Goal: Information Seeking & Learning: Learn about a topic

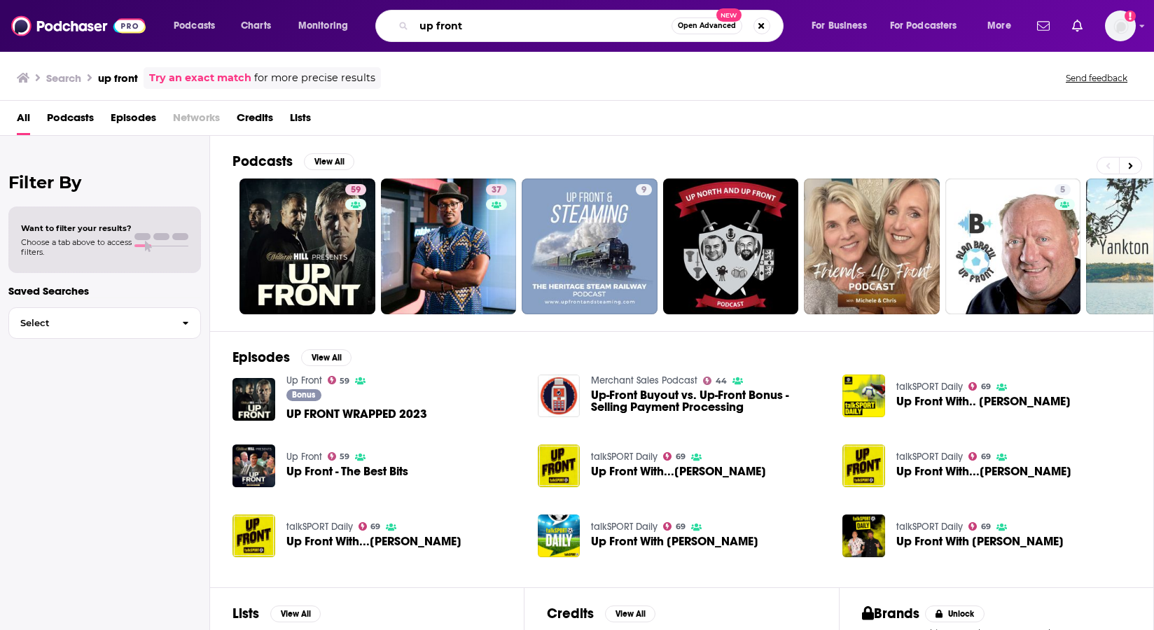
click at [436, 24] on input "up front" at bounding box center [543, 26] width 258 height 22
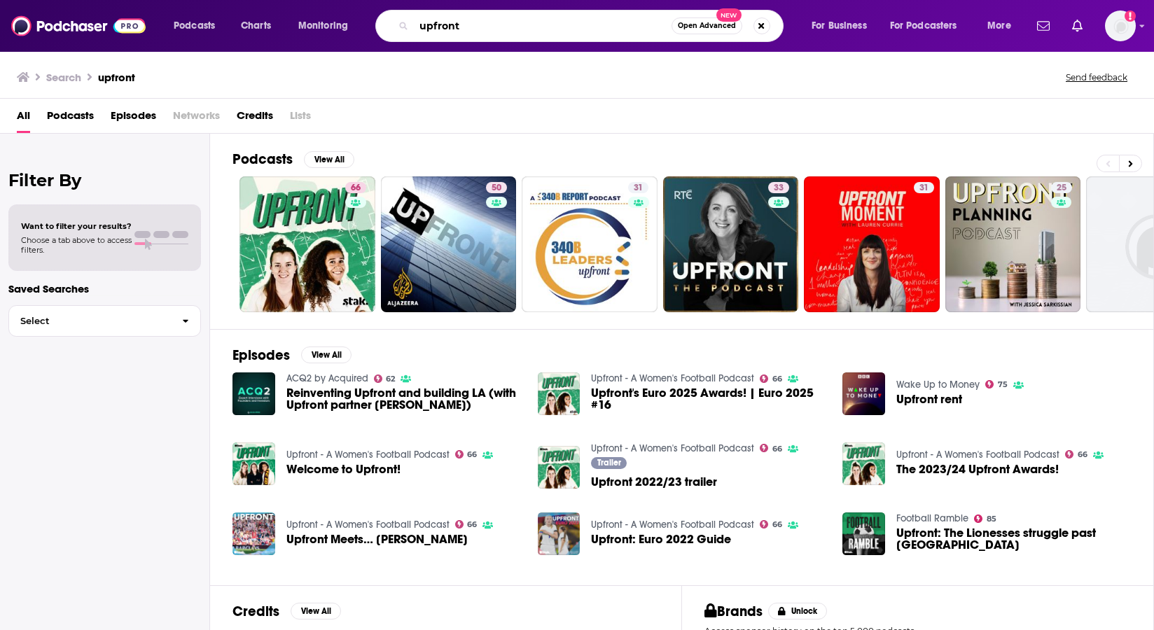
drag, startPoint x: 477, startPoint y: 19, endPoint x: 402, endPoint y: 19, distance: 74.9
click at [402, 19] on div "upfront Open Advanced New" at bounding box center [579, 26] width 408 height 32
click at [504, 15] on input "mupfront" at bounding box center [543, 26] width 258 height 22
drag, startPoint x: 500, startPoint y: 20, endPoint x: 332, endPoint y: 20, distance: 168.0
click at [332, 20] on div "Podcasts Charts Monitoring mupfront Open Advanced New For Business For Podcaste…" at bounding box center [594, 26] width 860 height 32
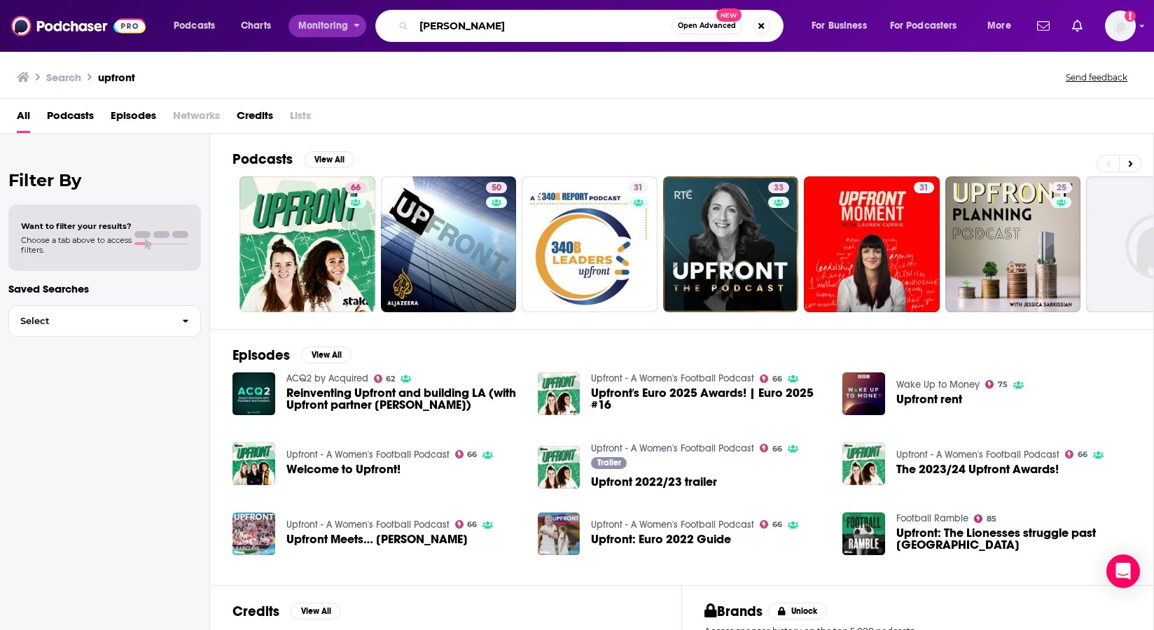
type input "[PERSON_NAME]"
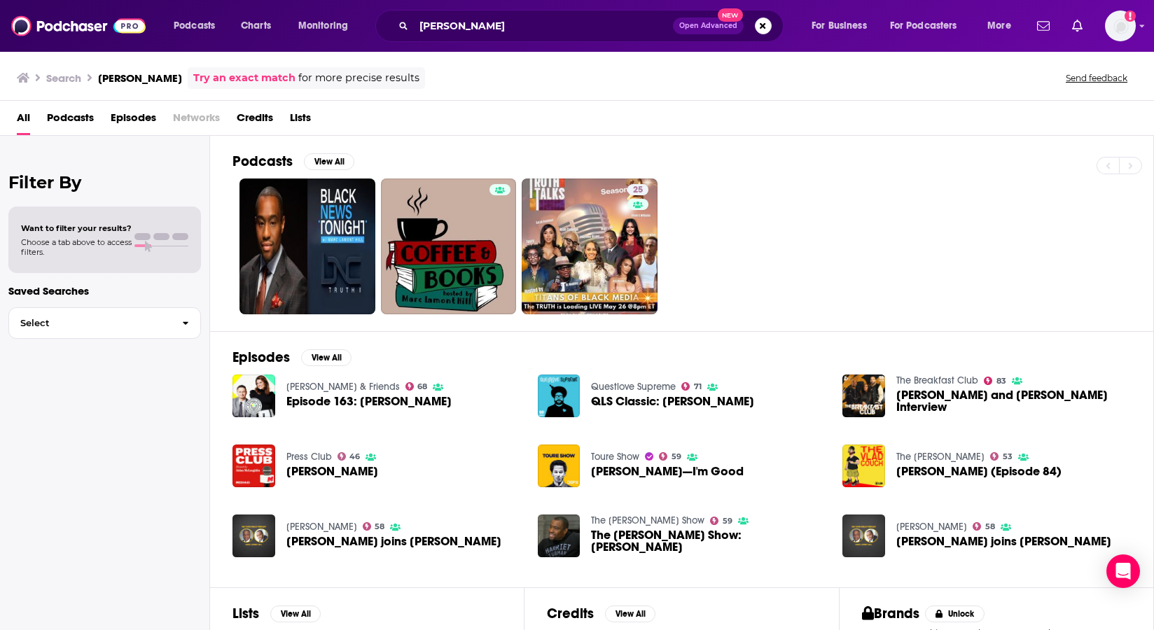
click at [646, 384] on link "Questlove Supreme" at bounding box center [633, 387] width 85 height 12
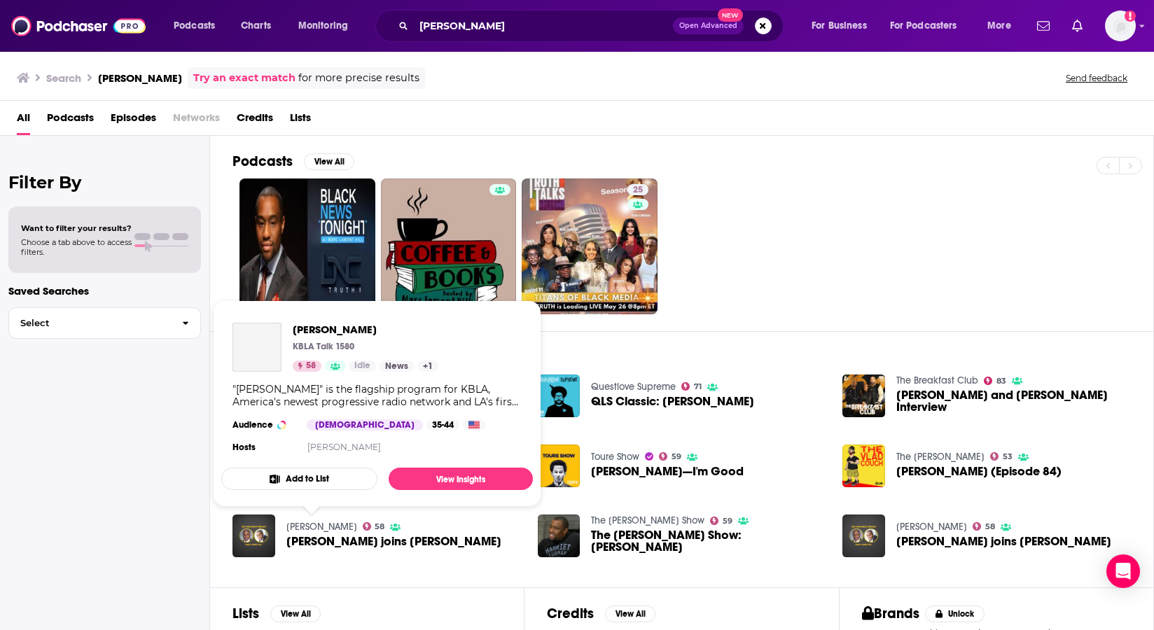
click at [305, 526] on link "[PERSON_NAME]" at bounding box center [321, 527] width 71 height 12
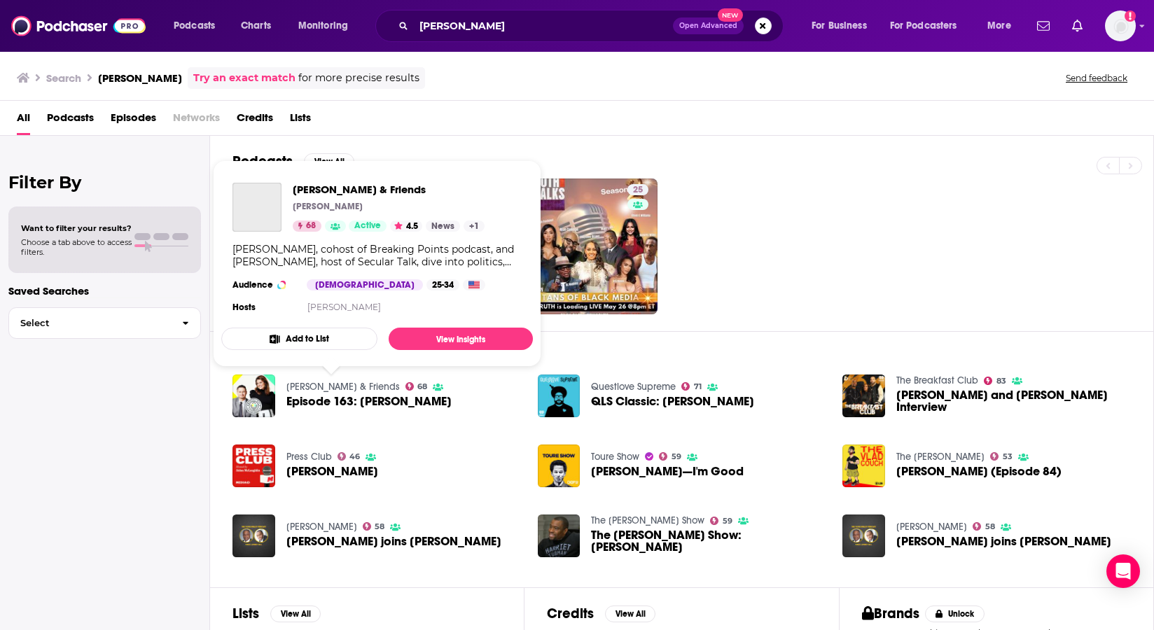
click at [348, 385] on link "[PERSON_NAME] & Friends" at bounding box center [342, 387] width 113 height 12
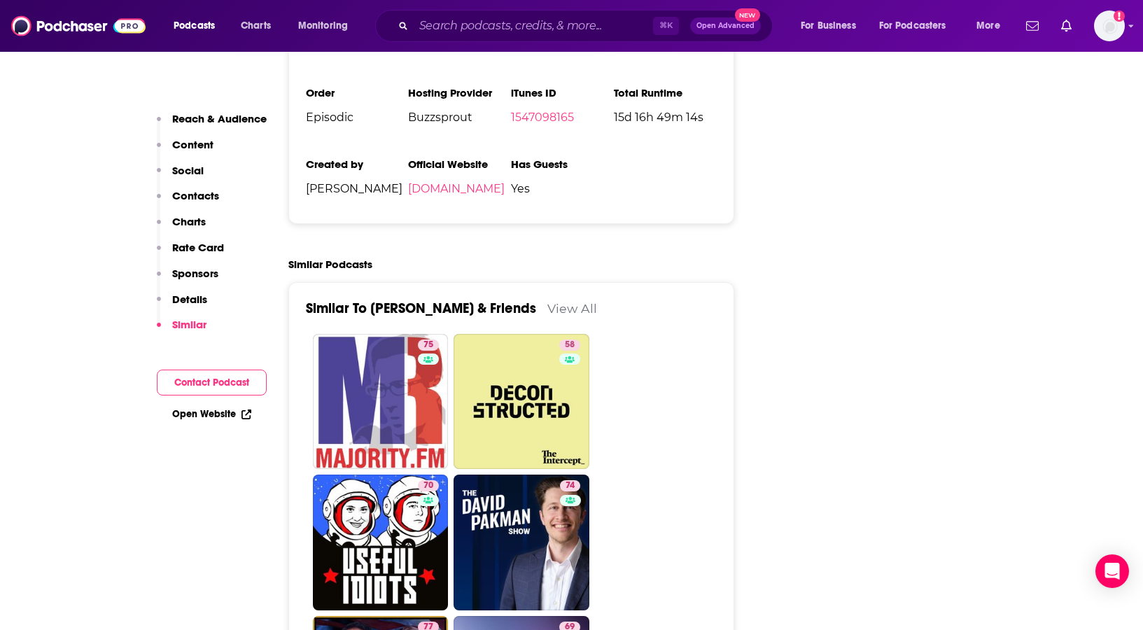
scroll to position [2747, 0]
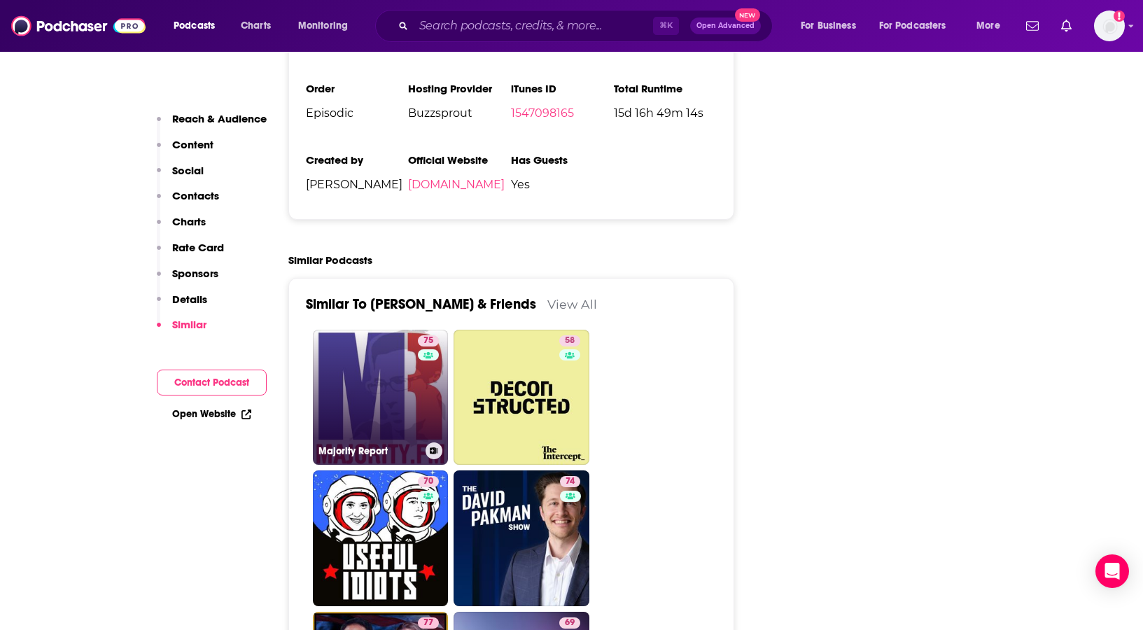
click at [426, 339] on div "75" at bounding box center [430, 389] width 24 height 108
type input "[URL][DOMAIN_NAME]"
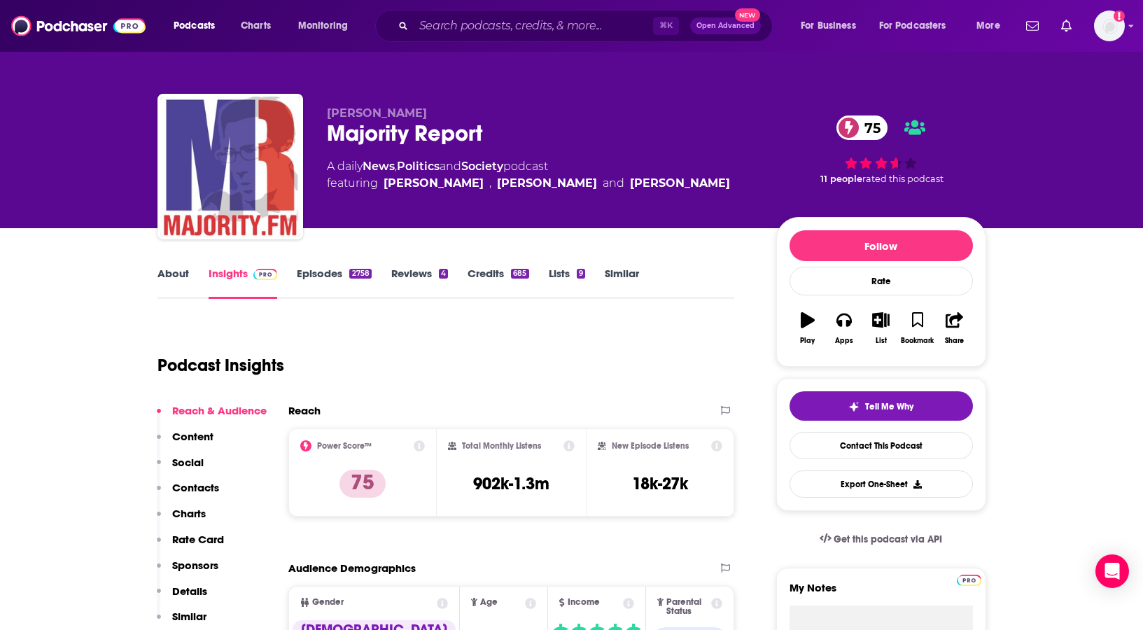
click at [405, 190] on div "[PERSON_NAME]" at bounding box center [434, 183] width 100 height 17
click at [400, 183] on div "[PERSON_NAME]" at bounding box center [434, 183] width 100 height 17
click at [522, 185] on div "[PERSON_NAME]" at bounding box center [547, 183] width 100 height 17
click at [176, 272] on link "About" at bounding box center [172, 283] width 31 height 32
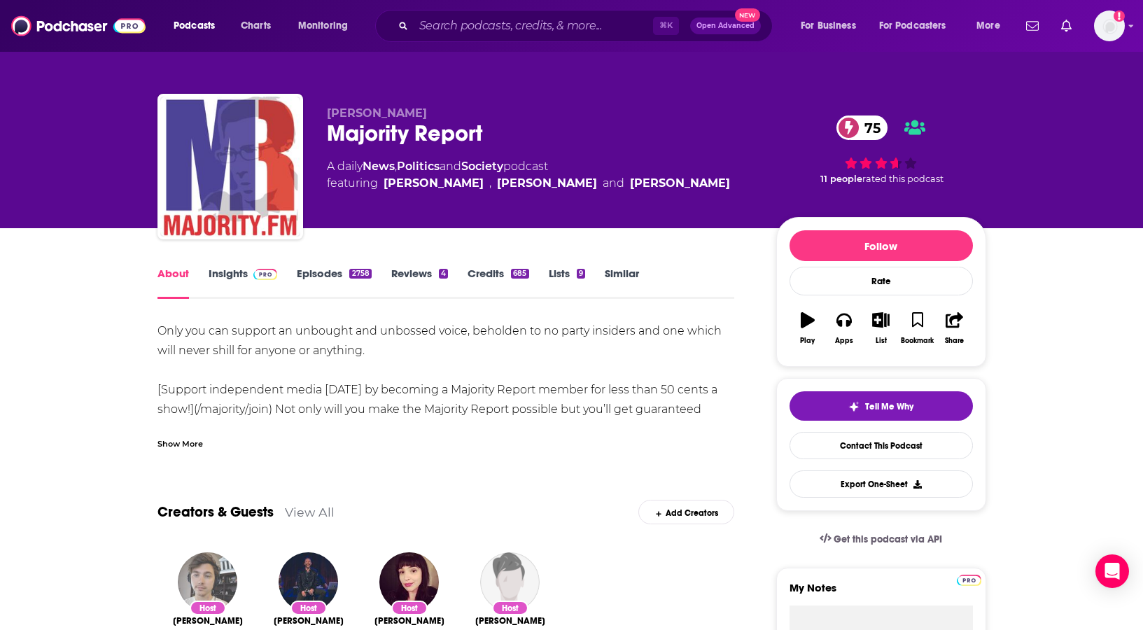
click at [204, 585] on img "Matt Lech" at bounding box center [207, 581] width 59 height 59
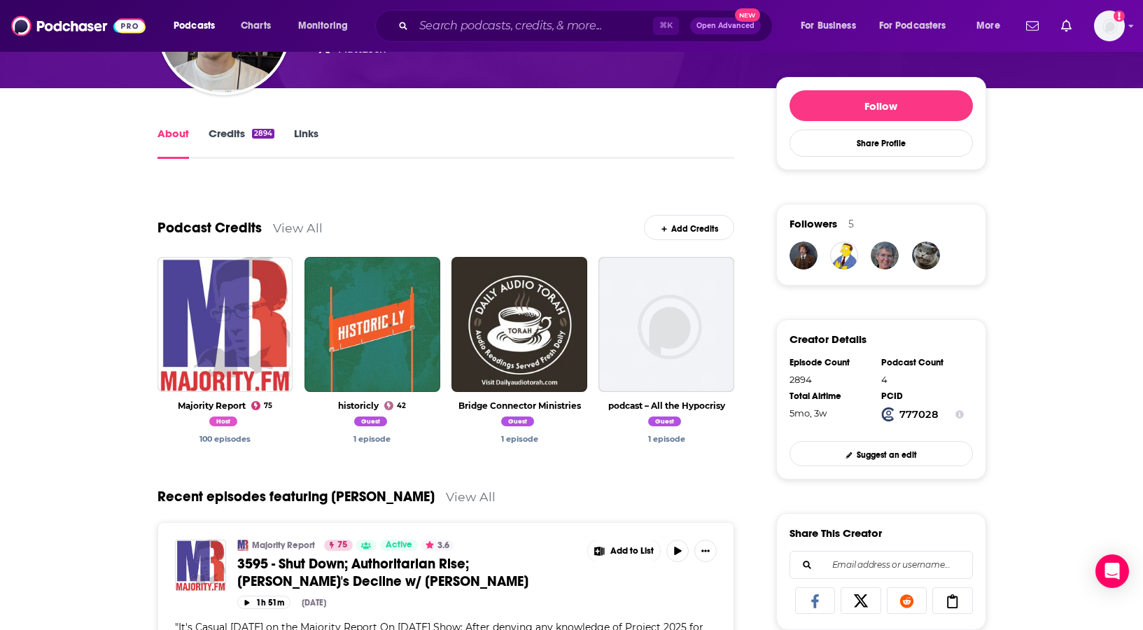
scroll to position [103, 0]
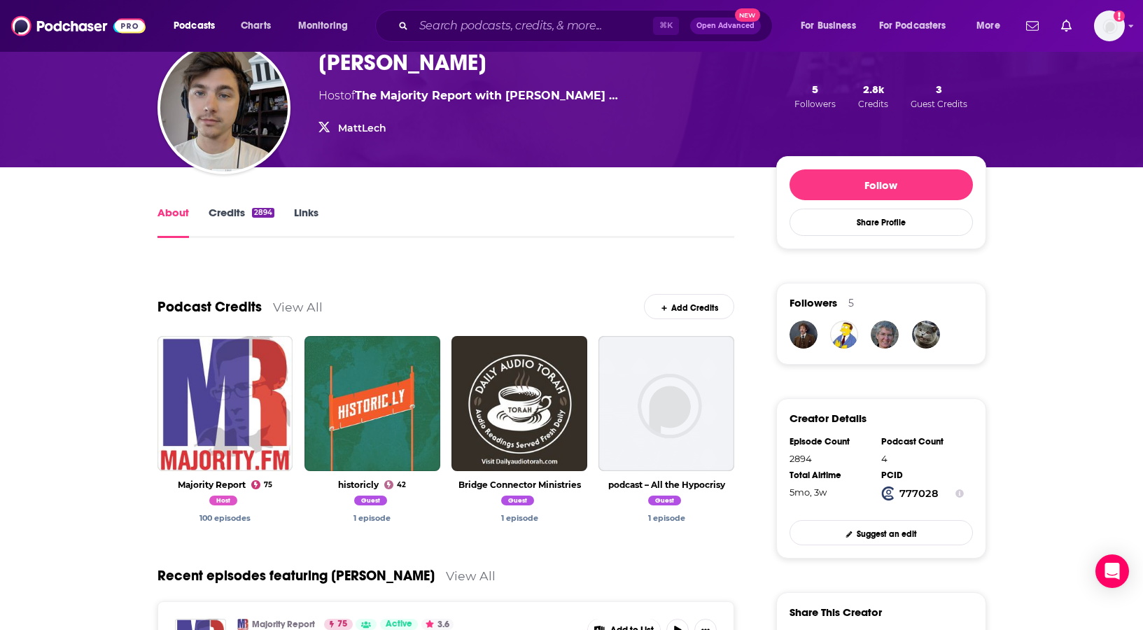
click at [339, 127] on link "MattLech" at bounding box center [362, 128] width 48 height 13
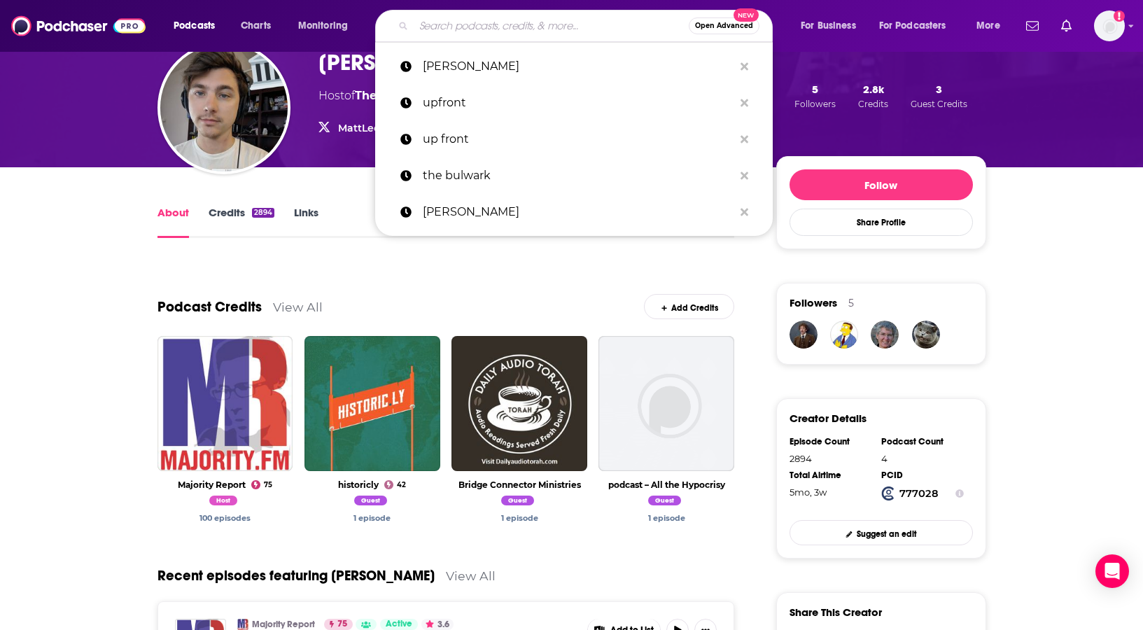
click at [628, 24] on input "Search podcasts, credits, & more..." at bounding box center [551, 26] width 275 height 22
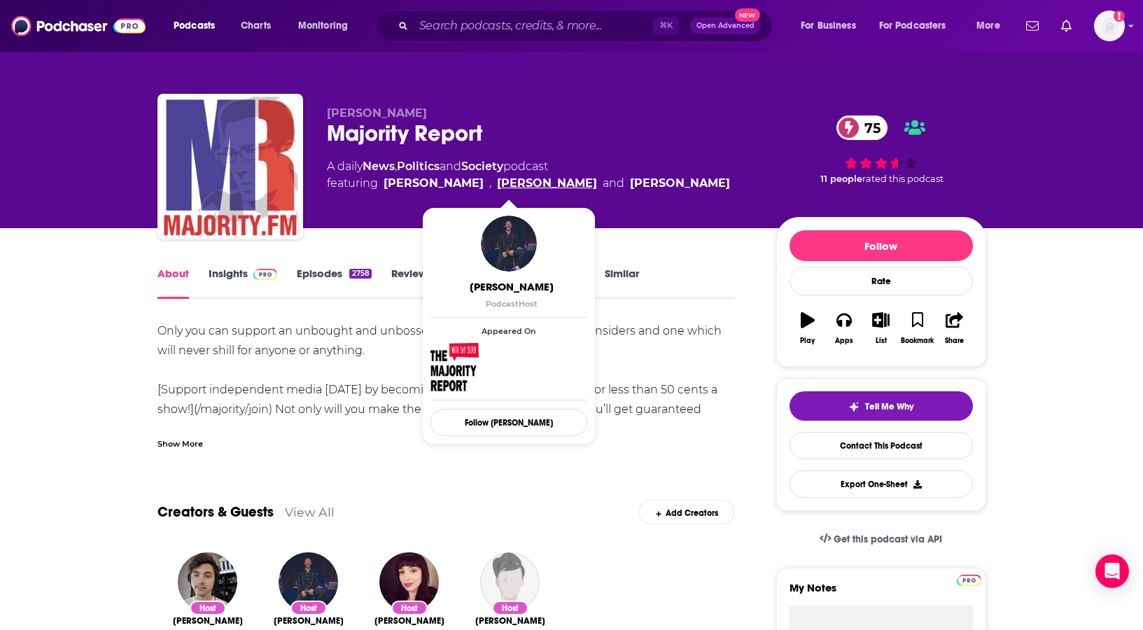
click at [553, 185] on link "[PERSON_NAME]" at bounding box center [547, 183] width 100 height 17
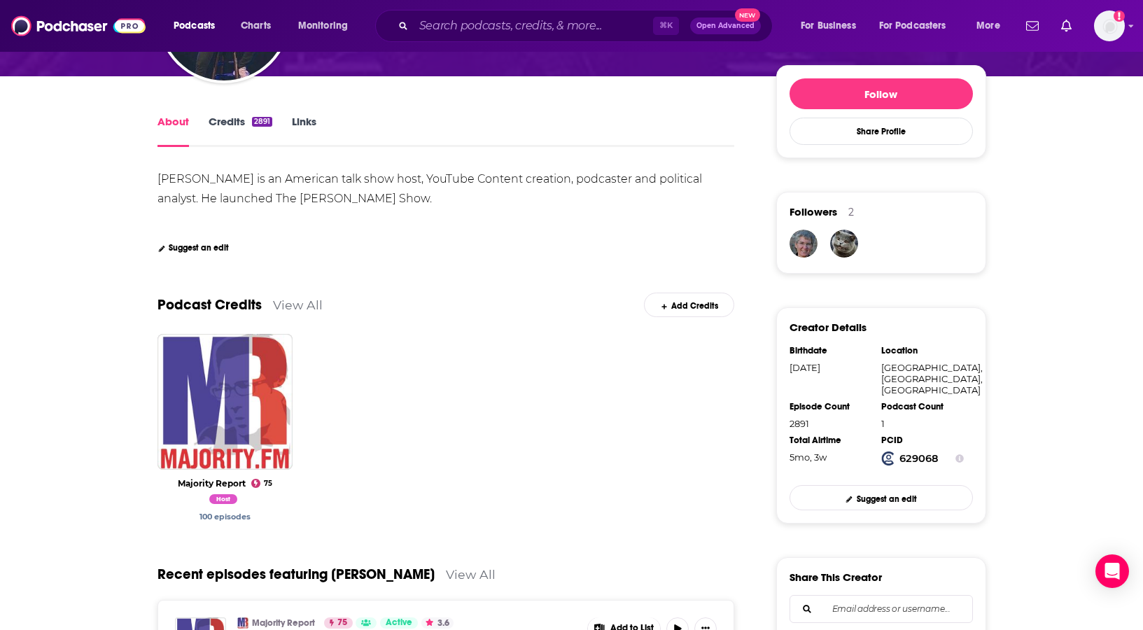
scroll to position [175, 0]
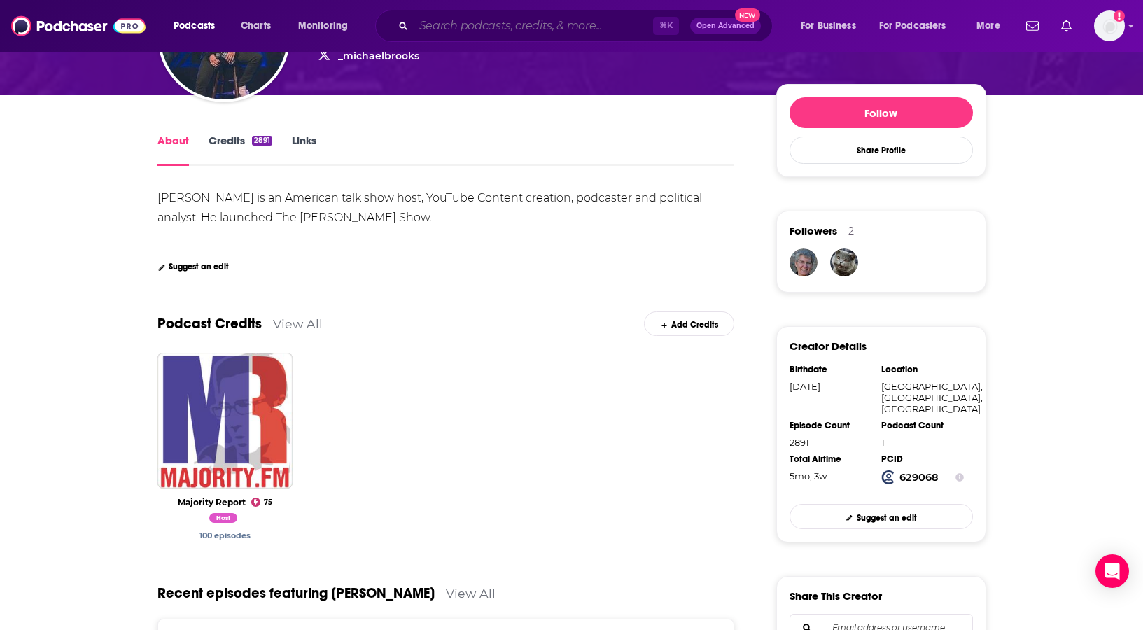
click at [472, 25] on input "Search podcasts, credits, & more..." at bounding box center [533, 26] width 239 height 22
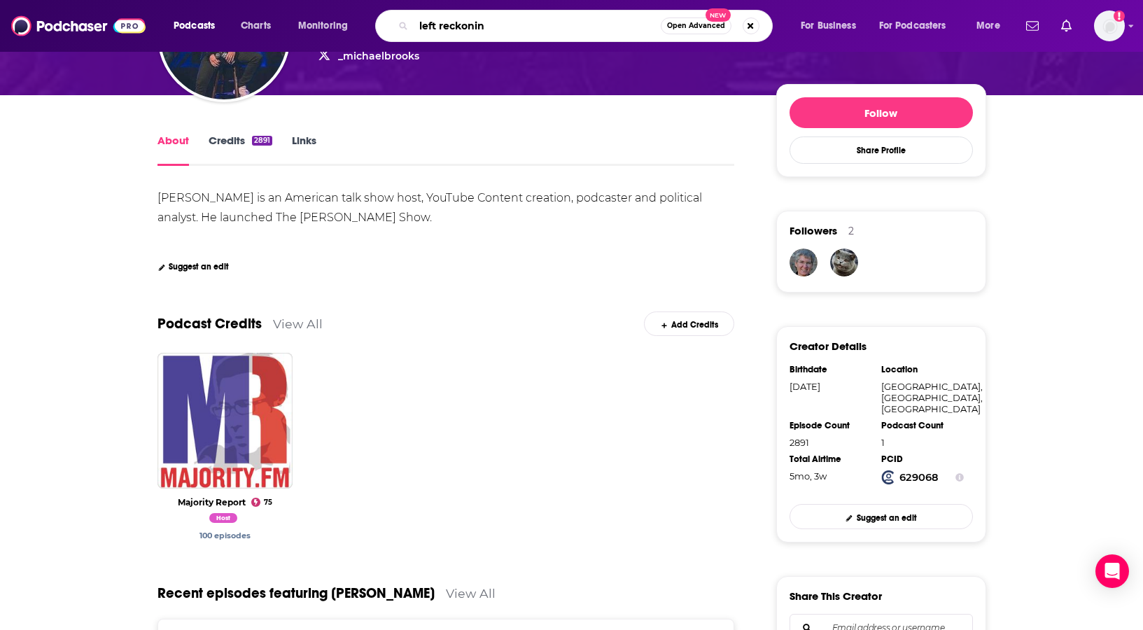
type input "left reckoning"
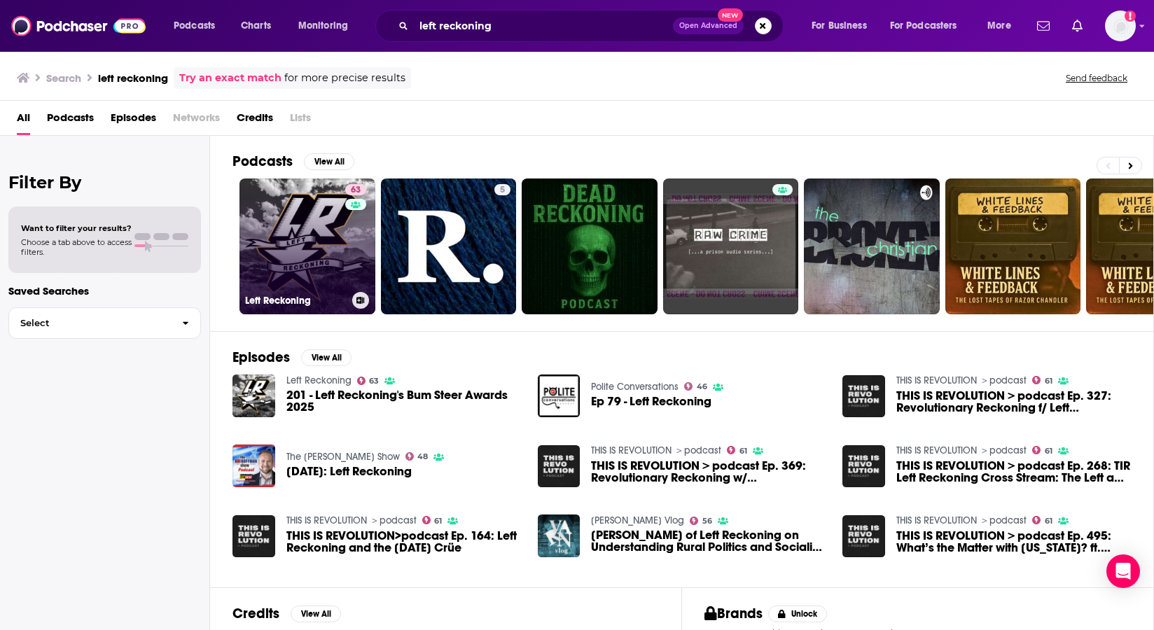
click at [328, 230] on link "63 Left Reckoning" at bounding box center [307, 246] width 136 height 136
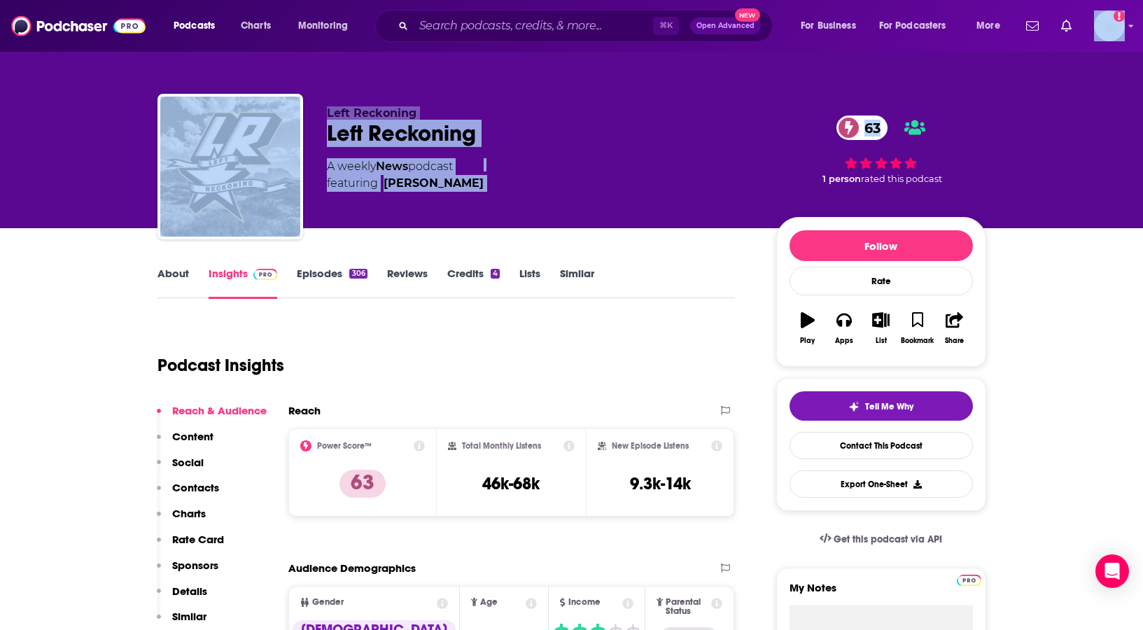
drag, startPoint x: 1141, startPoint y: 39, endPoint x: 1146, endPoint y: 66, distance: 27.0
click at [1142, 66] on html "Podcasts Charts Monitoring ⌘ K Open Advanced New For Business For Podcasters Mo…" at bounding box center [571, 315] width 1143 height 630
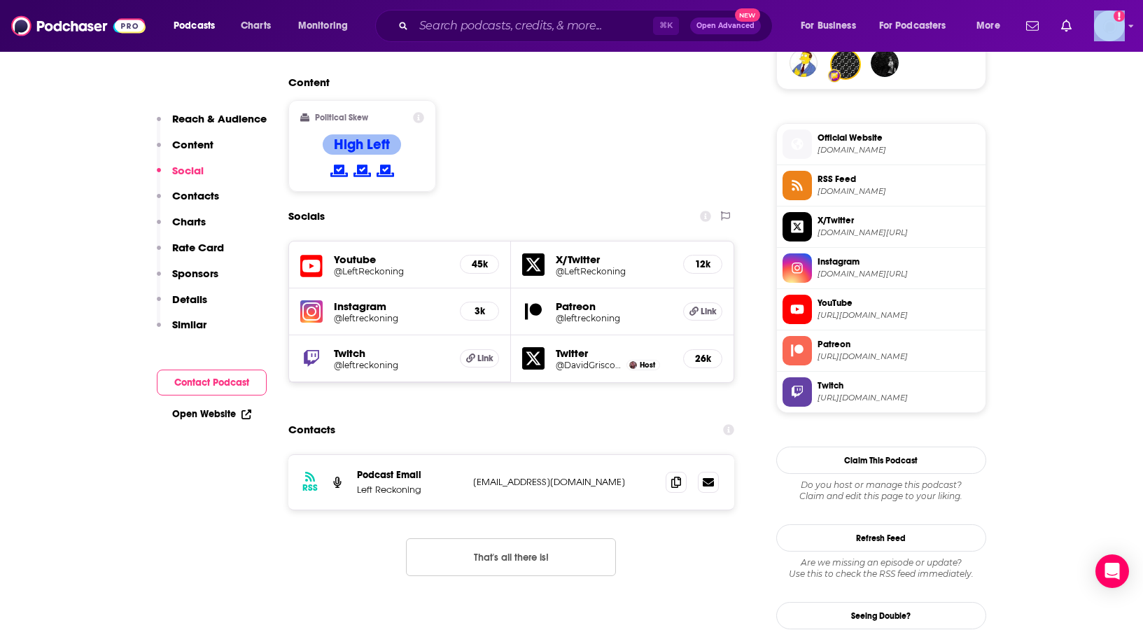
scroll to position [1061, 0]
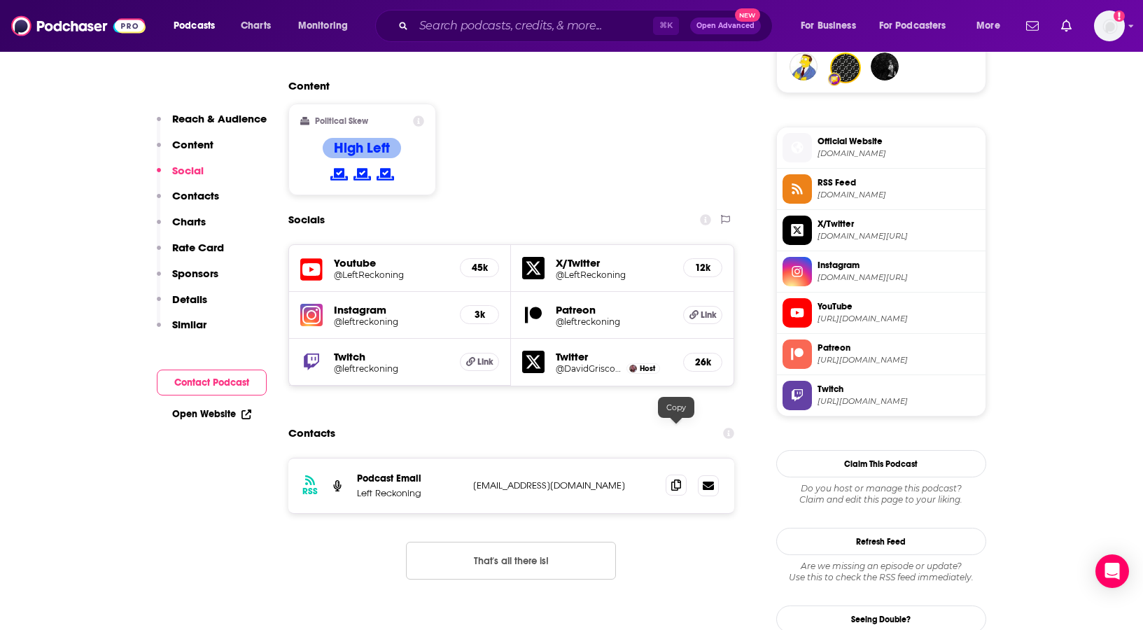
click at [675, 479] on icon at bounding box center [676, 484] width 10 height 11
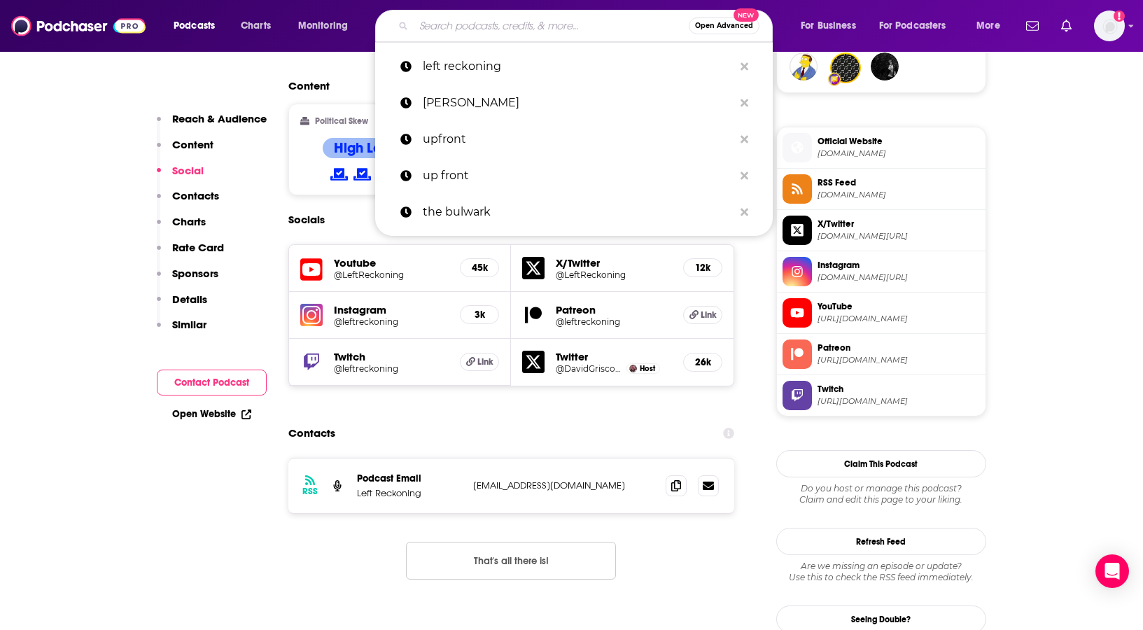
click at [466, 20] on input "Search podcasts, credits, & more..." at bounding box center [551, 26] width 275 height 22
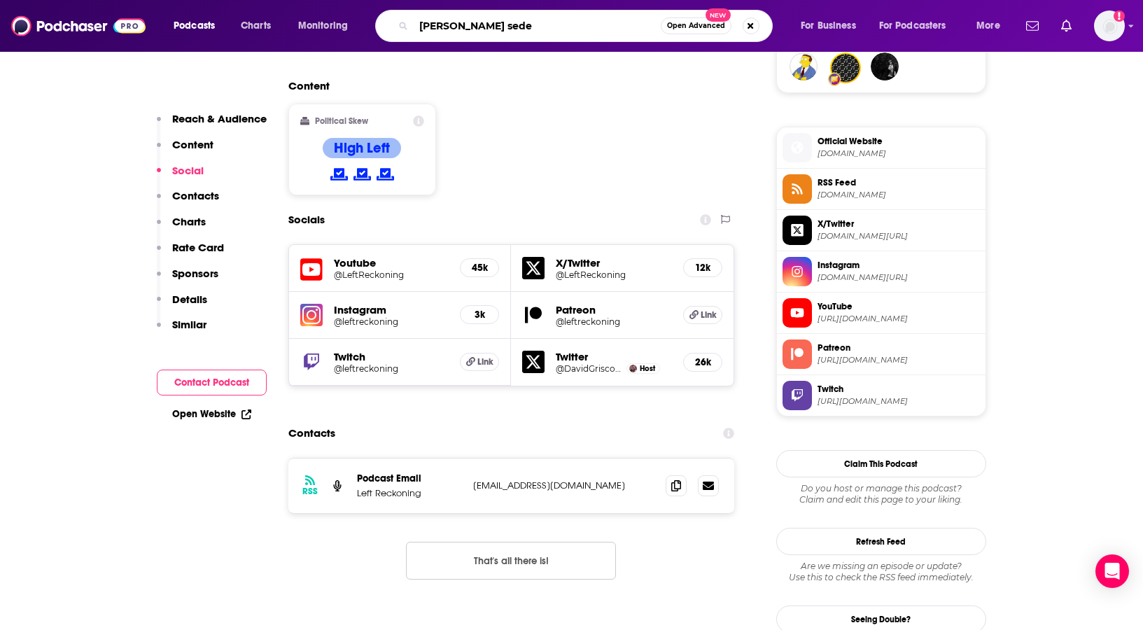
type input "[PERSON_NAME]"
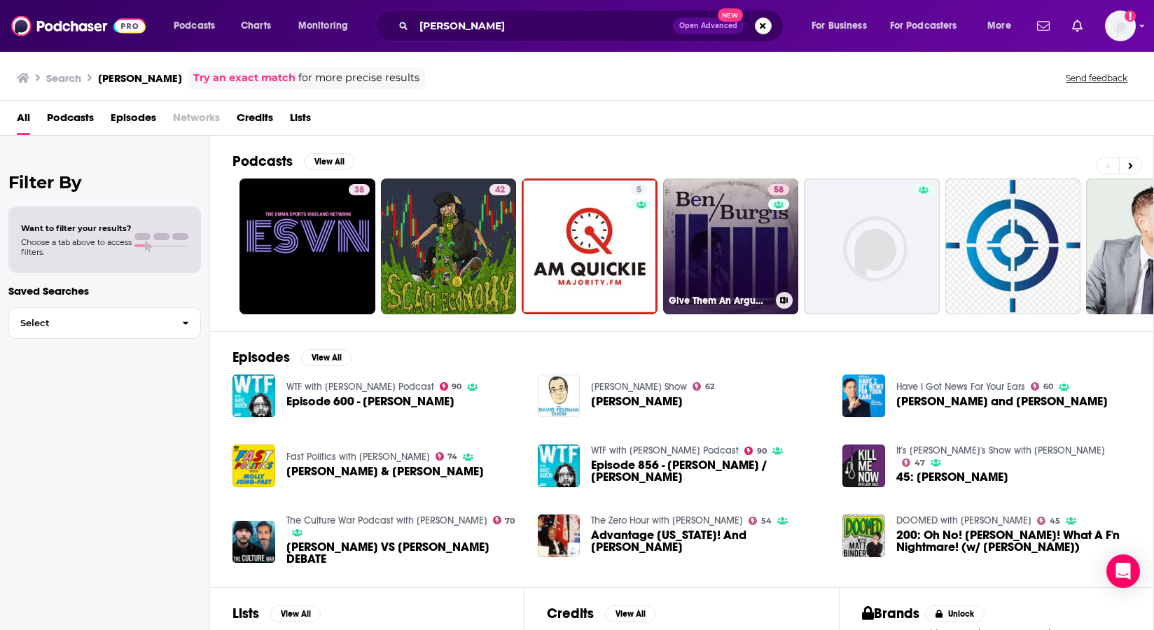
click at [748, 225] on link "58 Give Them An Argument" at bounding box center [731, 246] width 136 height 136
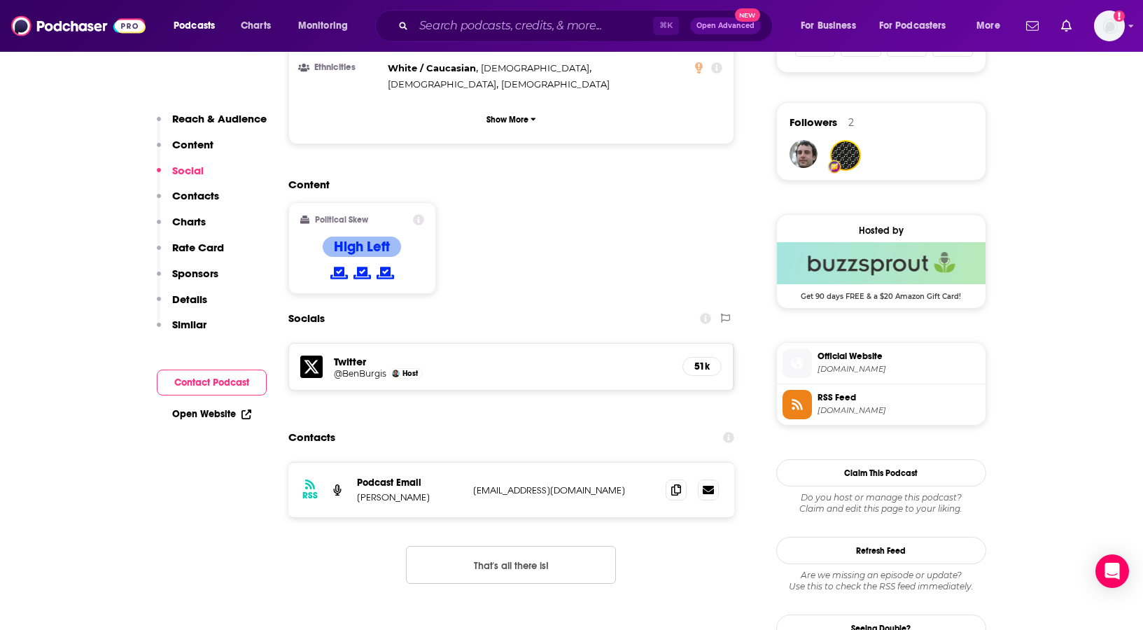
scroll to position [953, 0]
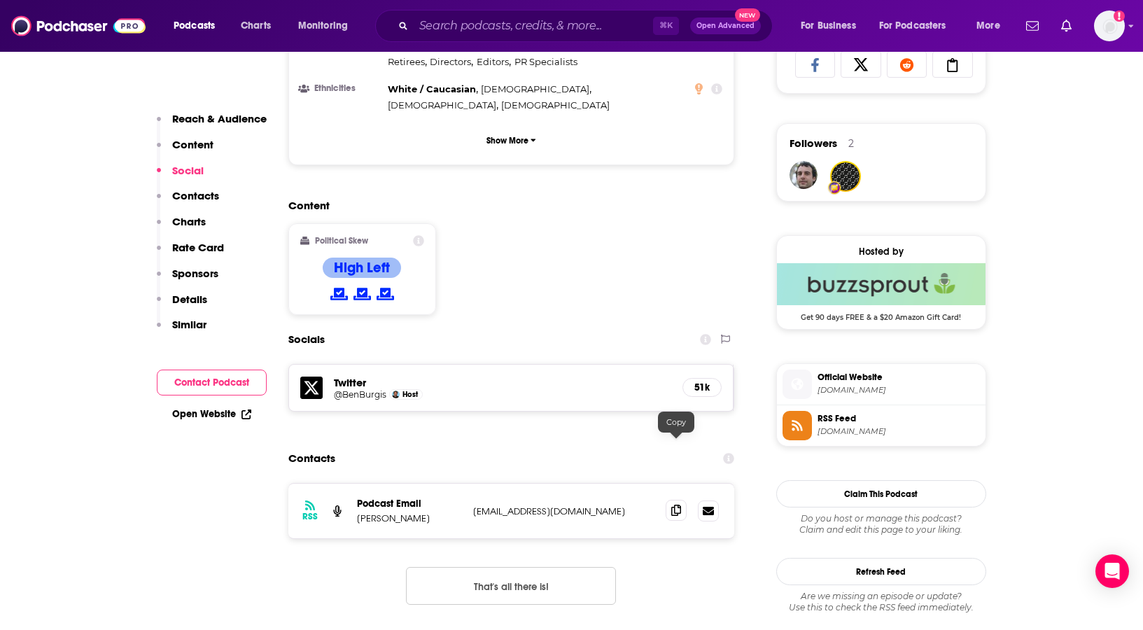
click at [680, 505] on icon at bounding box center [676, 510] width 10 height 11
